Goal: Task Accomplishment & Management: Use online tool/utility

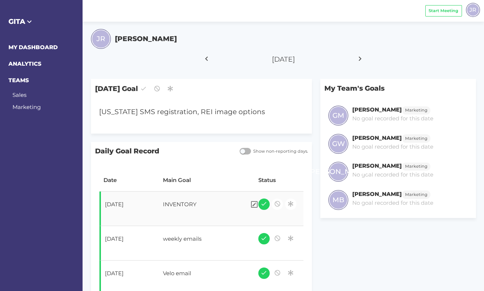
click at [174, 202] on div "INVENTORY" at bounding box center [202, 205] width 87 height 18
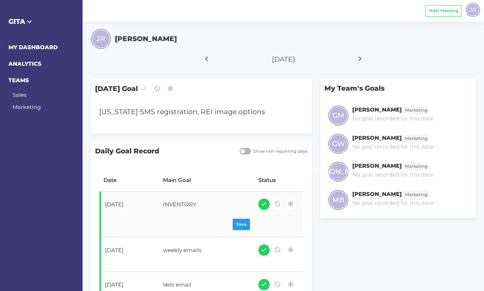
click at [174, 202] on div "INVENTORY" at bounding box center [202, 205] width 87 height 18
click at [152, 111] on div "[US_STATE] SMS registration, REI image options" at bounding box center [192, 112] width 195 height 19
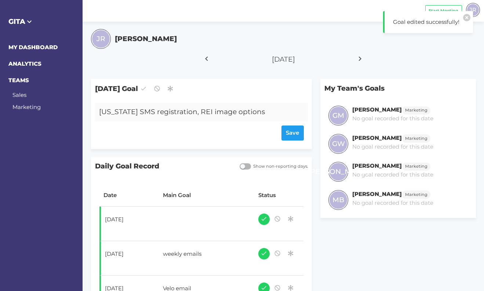
click at [100, 111] on div "[US_STATE] SMS registration, REI image options" at bounding box center [192, 112] width 195 height 19
paste div
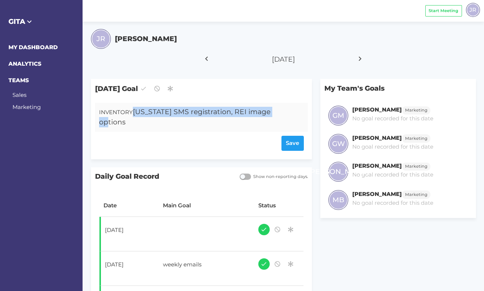
drag, startPoint x: 132, startPoint y: 112, endPoint x: 148, endPoint y: 120, distance: 17.9
click at [148, 120] on div "INVENTORY [US_STATE] SMS registration, REI image options" at bounding box center [192, 117] width 195 height 29
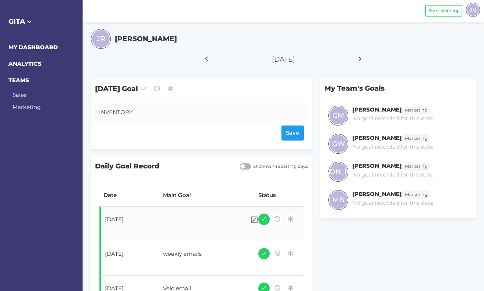
click at [161, 223] on div at bounding box center [202, 220] width 87 height 18
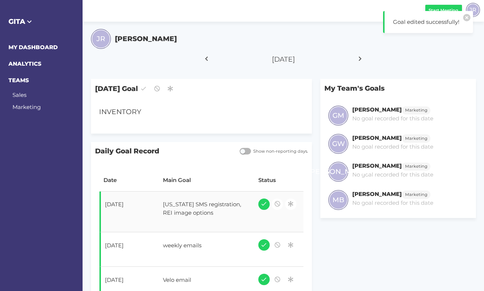
click at [450, 5] on button "Start Meeting" at bounding box center [443, 10] width 37 height 11
